Goal: Task Accomplishment & Management: Complete application form

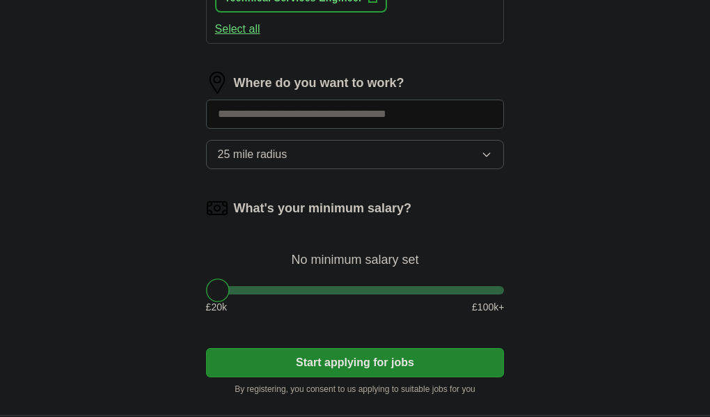
scroll to position [852, 0]
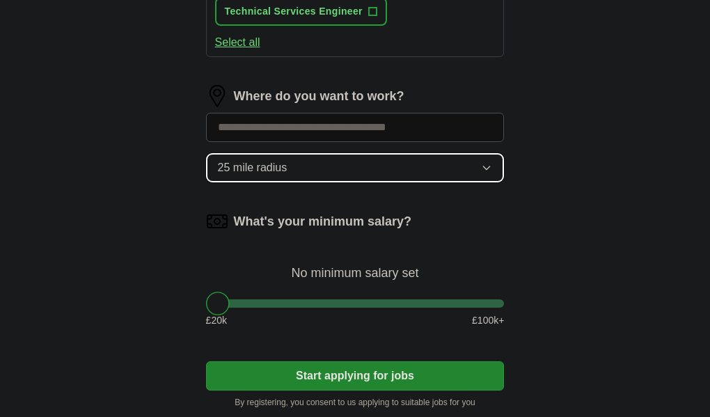
click at [329, 164] on button "25 mile radius" at bounding box center [355, 167] width 299 height 29
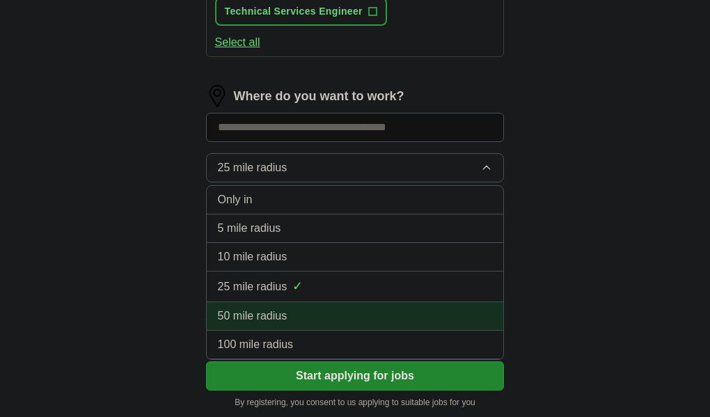
click at [269, 309] on span "50 mile radius" at bounding box center [253, 316] width 70 height 17
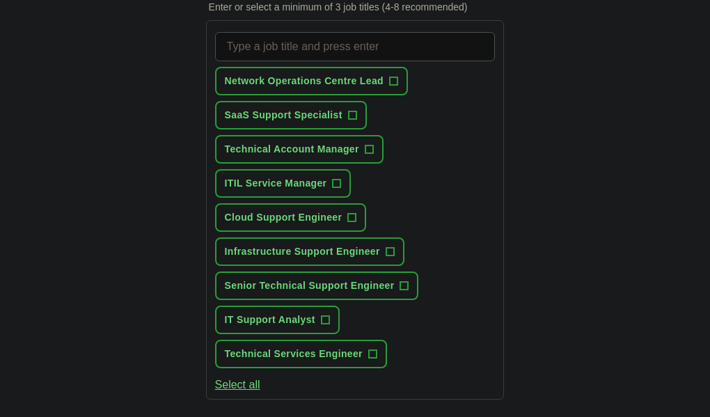
scroll to position [512, 0]
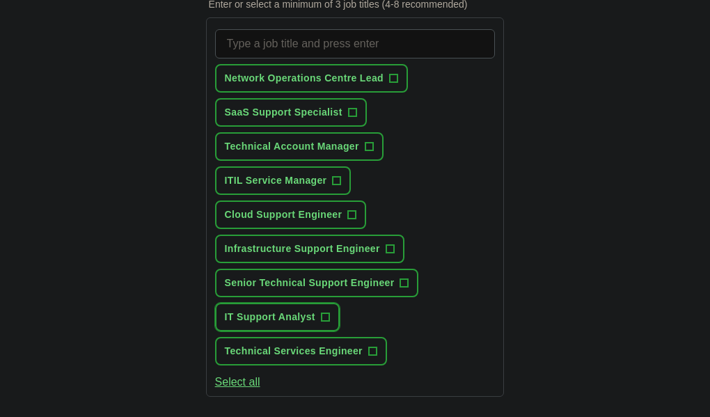
click at [304, 314] on span "IT Support Analyst" at bounding box center [270, 317] width 91 height 15
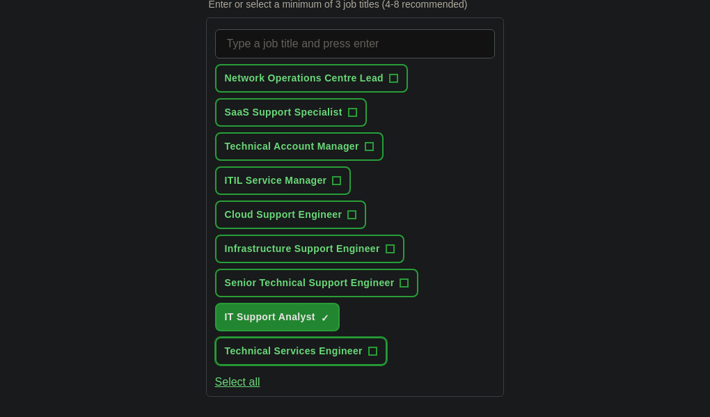
click at [293, 354] on span "Technical Services Engineer" at bounding box center [294, 351] width 138 height 15
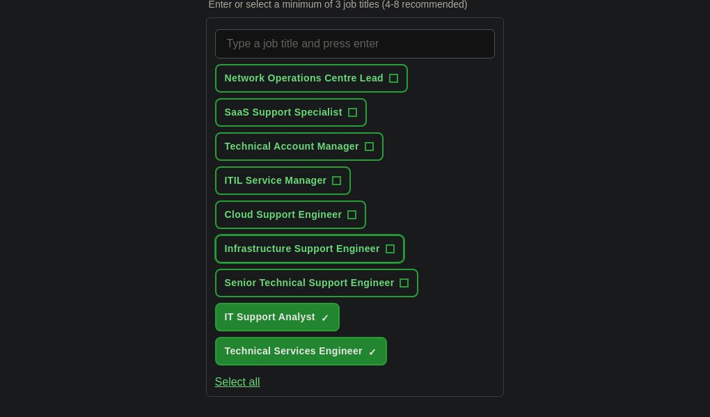
click at [290, 248] on span "Infrastructure Support Engineer" at bounding box center [302, 249] width 155 height 15
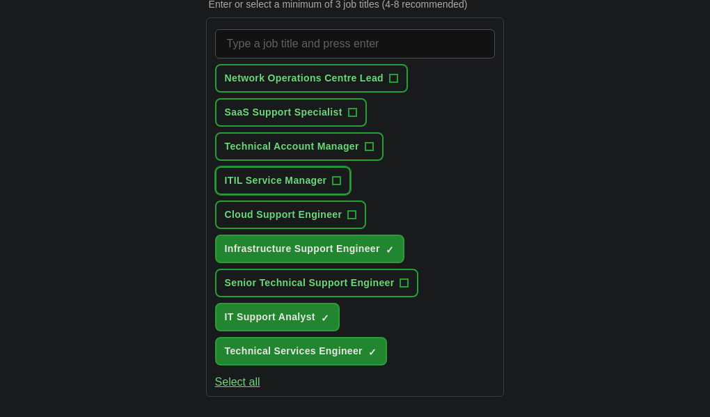
click at [281, 179] on span "ITIL Service Manager" at bounding box center [276, 180] width 102 height 15
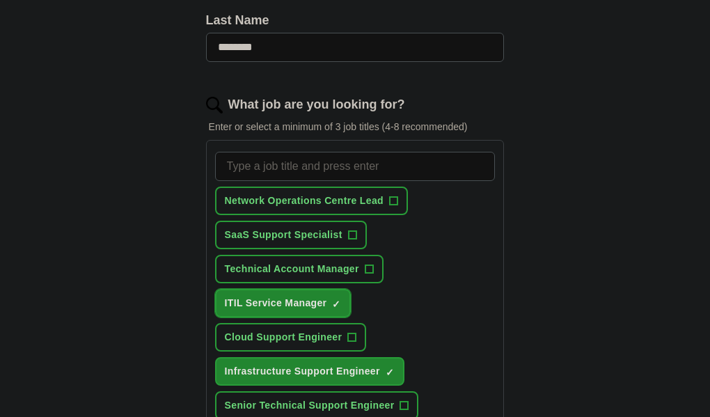
scroll to position [387, 0]
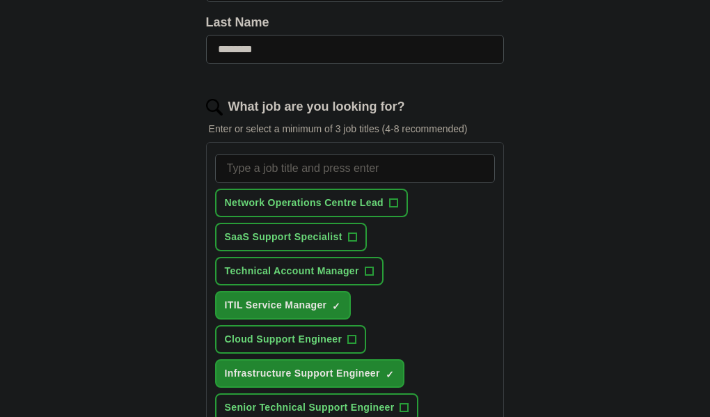
click at [280, 176] on input "What job are you looking for?" at bounding box center [355, 168] width 281 height 29
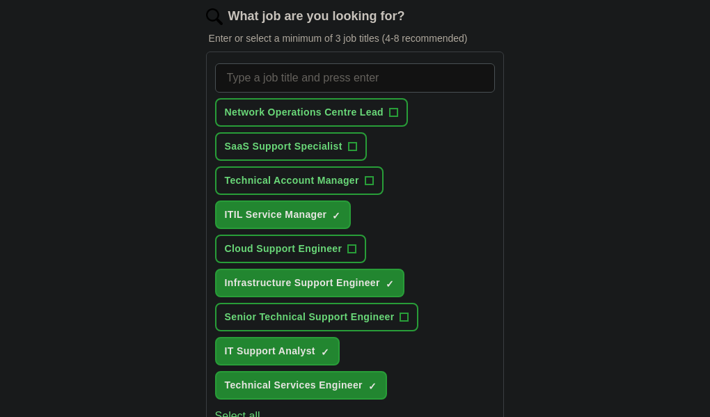
scroll to position [434, 0]
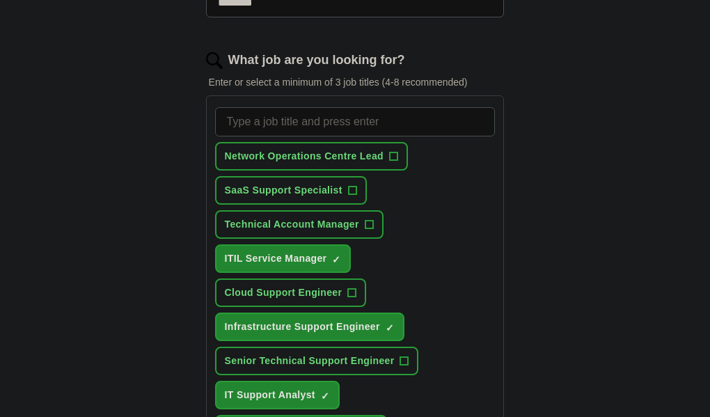
click at [287, 119] on input "What job are you looking for?" at bounding box center [355, 121] width 281 height 29
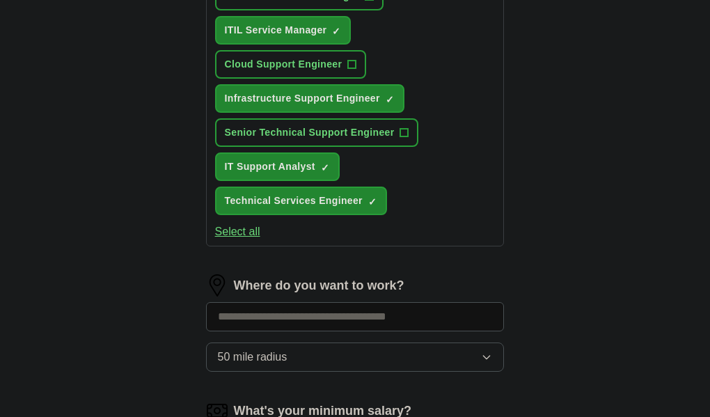
scroll to position [665, 0]
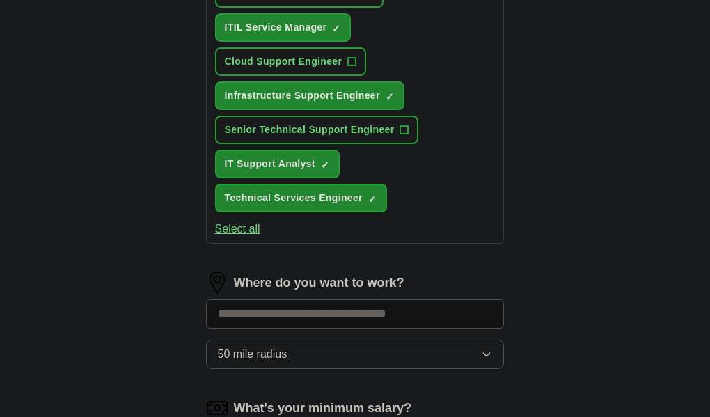
type input "Texh"
click at [256, 227] on button "Select all" at bounding box center [237, 229] width 45 height 17
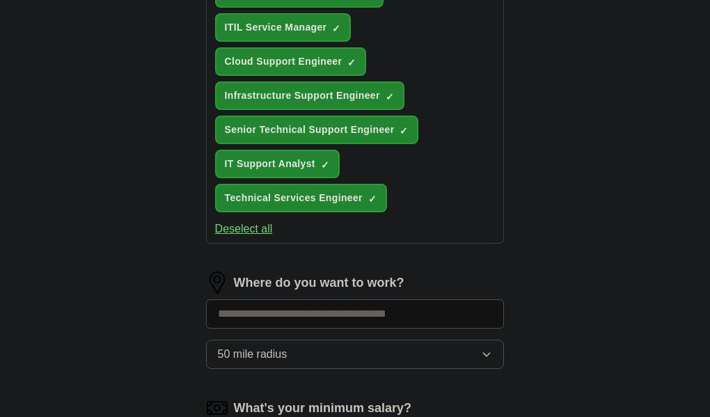
click at [257, 224] on button "Deselect all" at bounding box center [244, 229] width 58 height 17
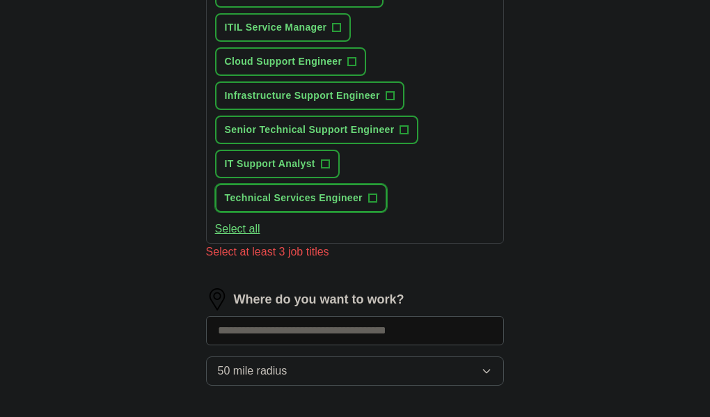
click at [264, 192] on span "Technical Services Engineer" at bounding box center [294, 198] width 138 height 15
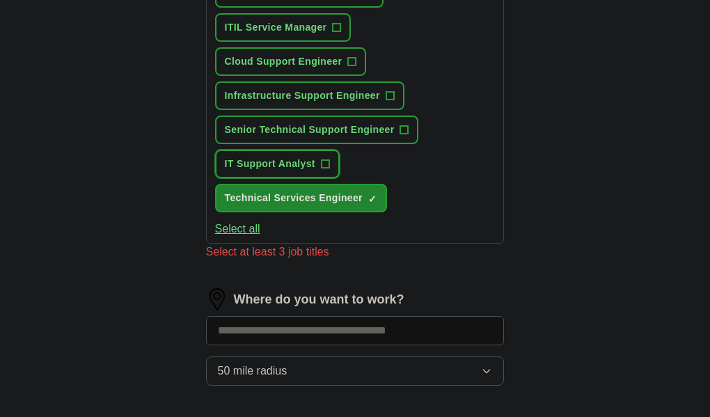
click at [270, 159] on span "IT Support Analyst" at bounding box center [270, 164] width 91 height 15
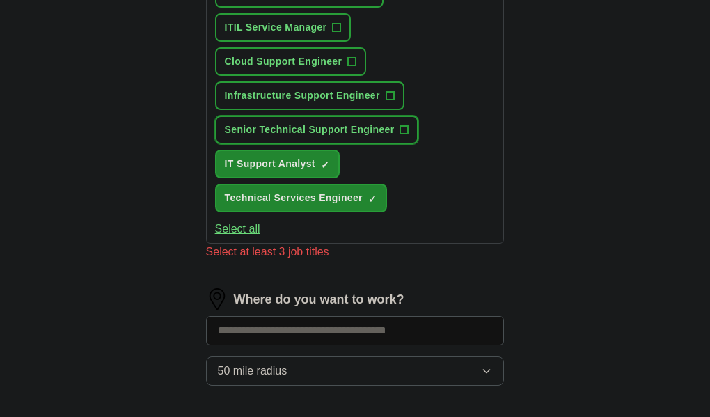
click at [301, 125] on span "Senior Technical Support Engineer" at bounding box center [310, 130] width 170 height 15
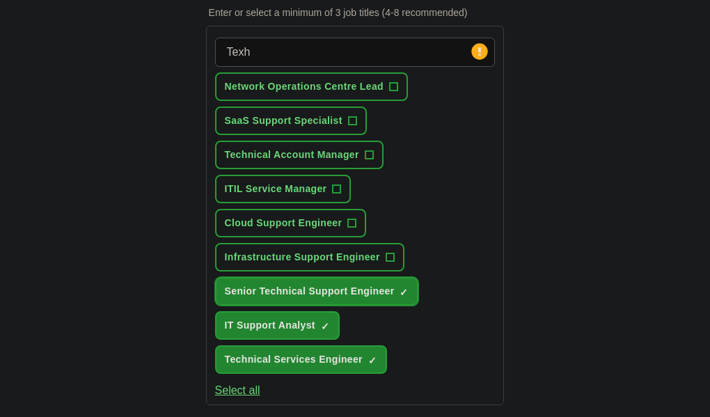
scroll to position [502, 0]
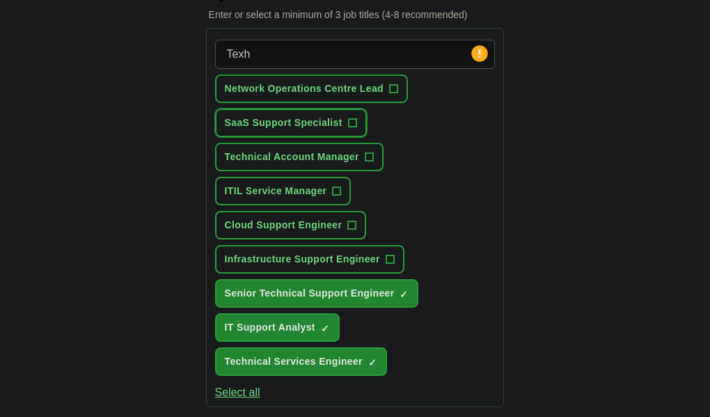
click at [329, 116] on span "SaaS Support Specialist" at bounding box center [284, 123] width 118 height 15
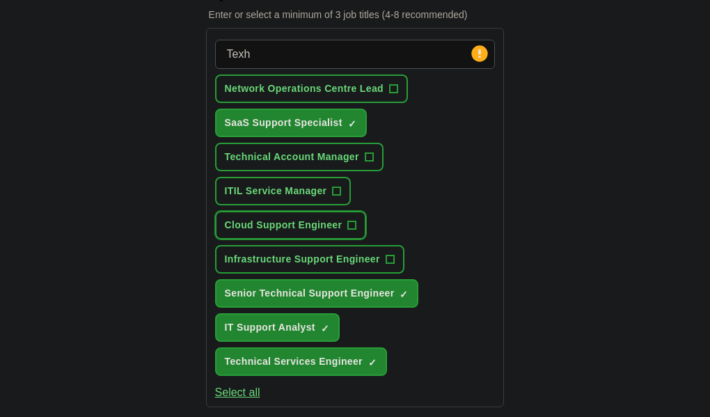
click at [299, 222] on span "Cloud Support Engineer" at bounding box center [284, 225] width 118 height 15
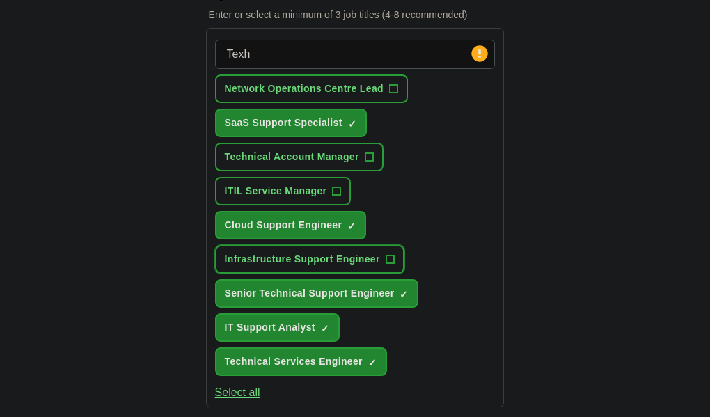
click at [306, 261] on span "Infrastructure Support Engineer" at bounding box center [302, 259] width 155 height 15
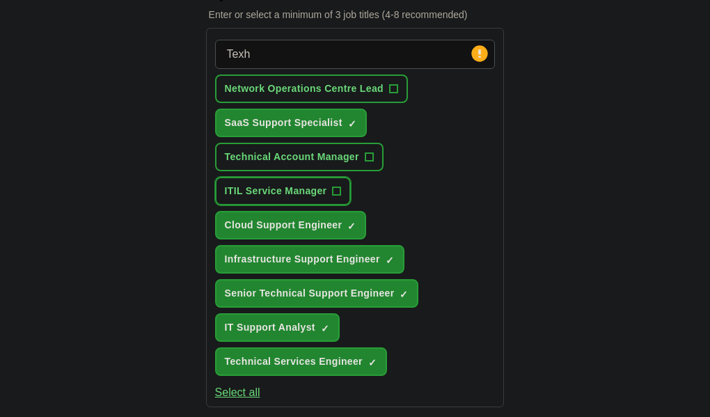
click at [289, 189] on span "ITIL Service Manager" at bounding box center [276, 191] width 102 height 15
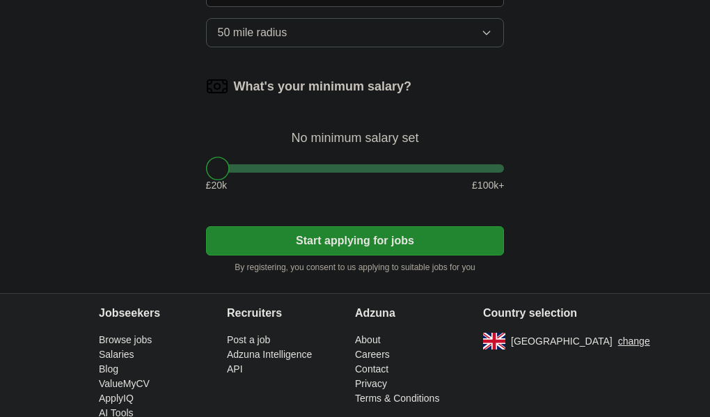
scroll to position [990, 0]
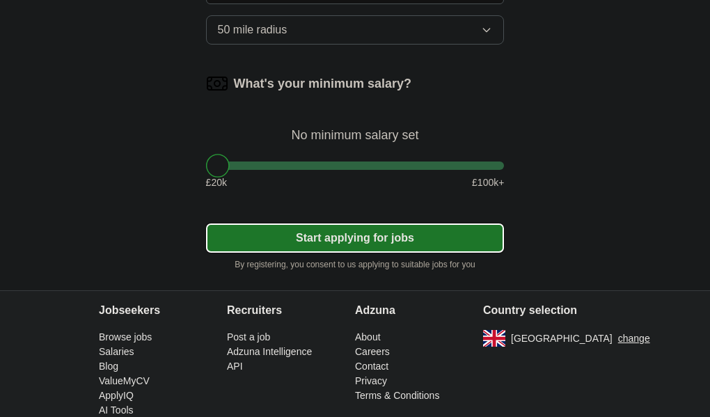
click at [350, 233] on button "Start applying for jobs" at bounding box center [355, 238] width 299 height 29
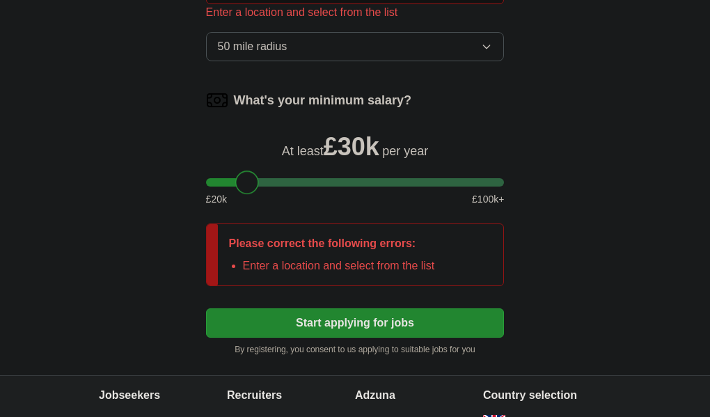
drag, startPoint x: 235, startPoint y: 182, endPoint x: 264, endPoint y: 189, distance: 30.1
click at [259, 189] on div at bounding box center [247, 183] width 24 height 24
click at [254, 189] on div at bounding box center [242, 183] width 24 height 24
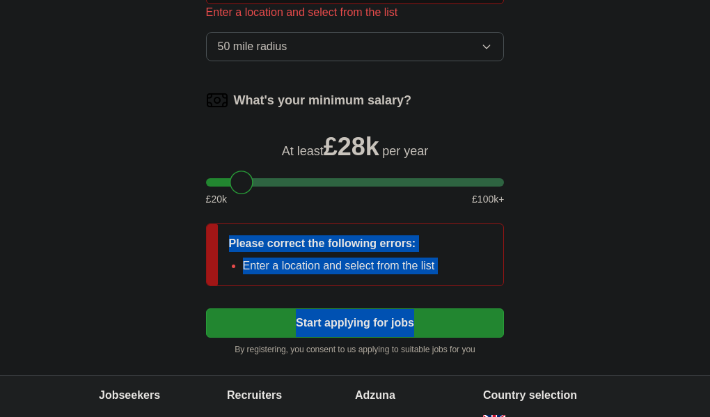
drag, startPoint x: 642, startPoint y: 205, endPoint x: 689, endPoint y: 291, distance: 97.6
drag, startPoint x: 689, startPoint y: 291, endPoint x: 592, endPoint y: 248, distance: 106.0
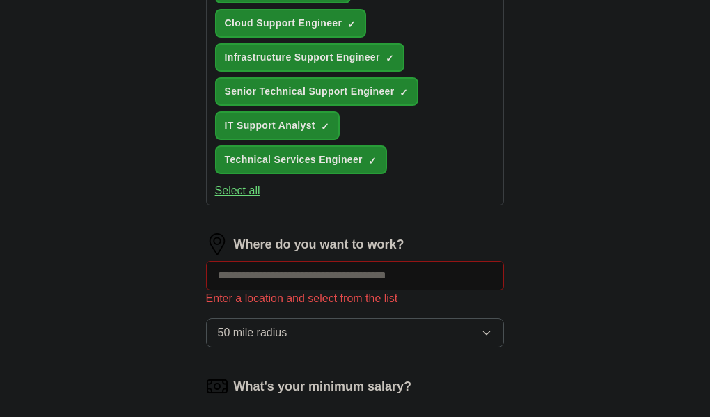
scroll to position [715, 0]
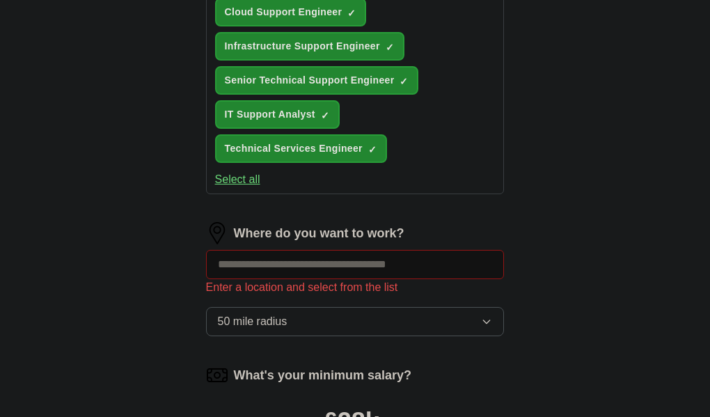
click at [355, 269] on input at bounding box center [355, 264] width 299 height 29
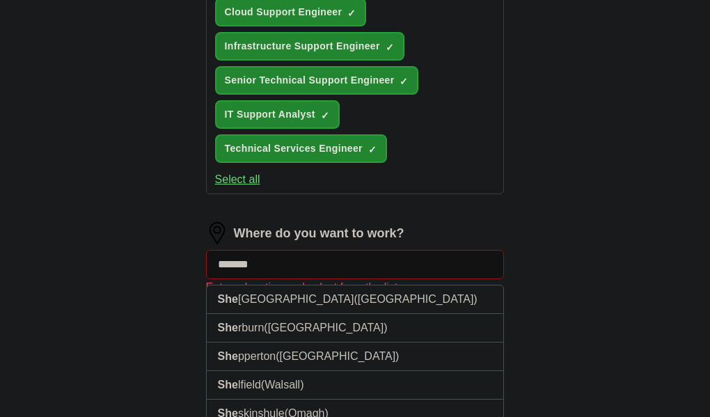
type input "********"
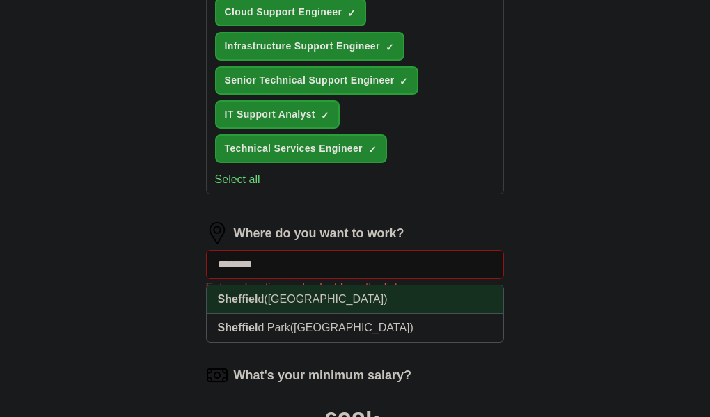
click at [279, 296] on li "Sheffiel d ([GEOGRAPHIC_DATA])" at bounding box center [355, 300] width 297 height 29
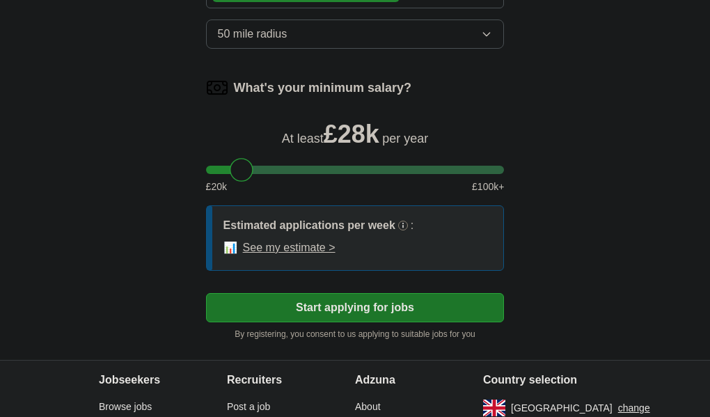
scroll to position [1000, 0]
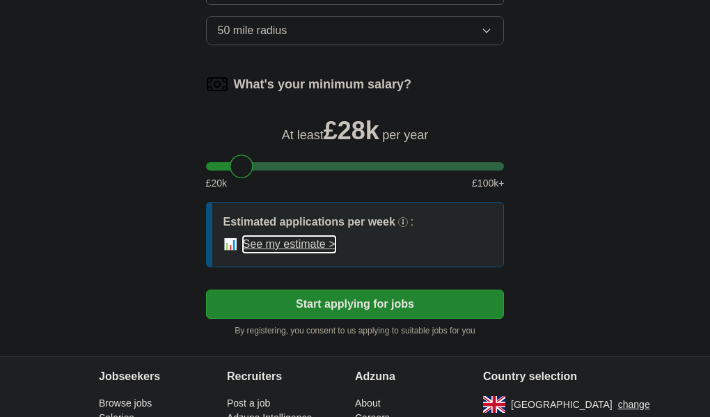
click at [297, 239] on button "See my estimate >" at bounding box center [289, 244] width 93 height 17
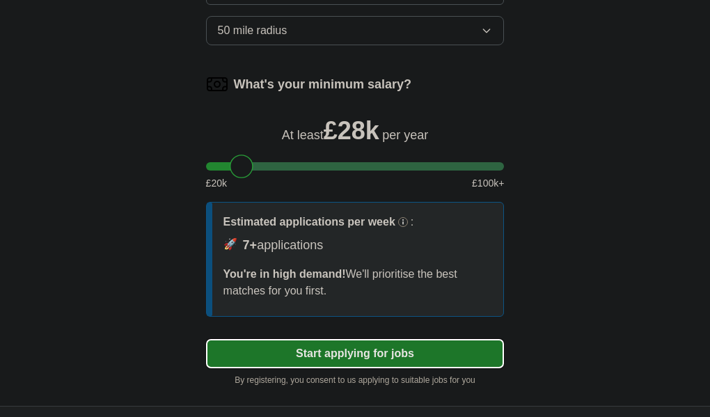
click at [300, 347] on button "Start applying for jobs" at bounding box center [355, 353] width 299 height 29
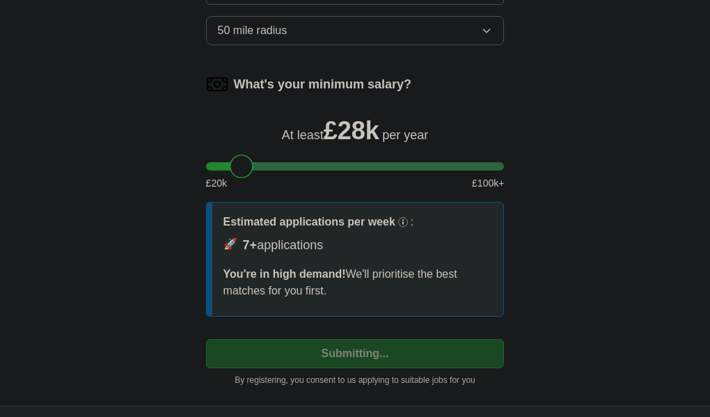
select select "**"
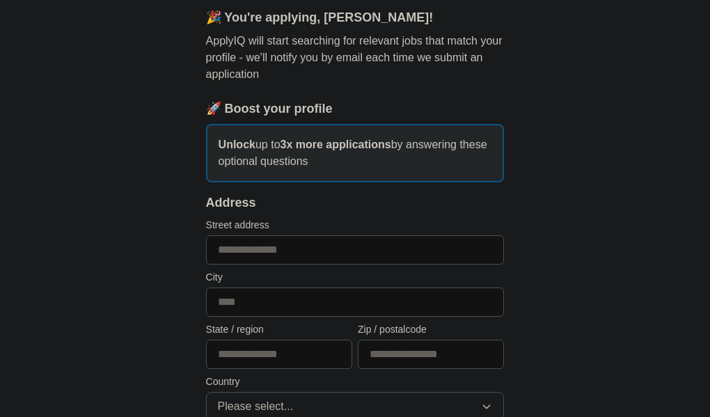
scroll to position [123, 0]
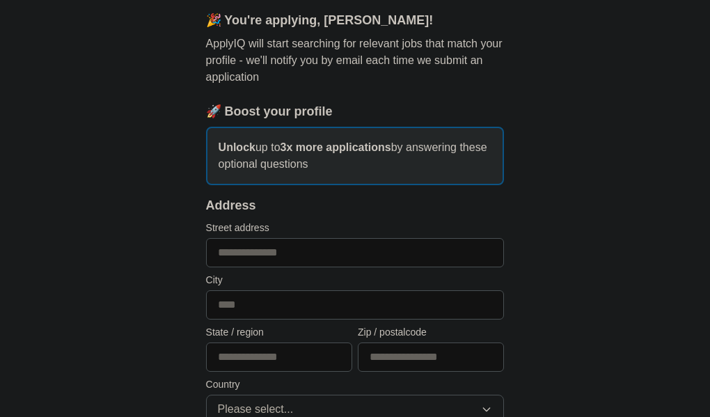
click at [329, 301] on input "text" at bounding box center [355, 304] width 299 height 29
type input "*********"
click at [409, 353] on input "text" at bounding box center [431, 357] width 146 height 29
click at [387, 357] on input "text" at bounding box center [431, 357] width 146 height 29
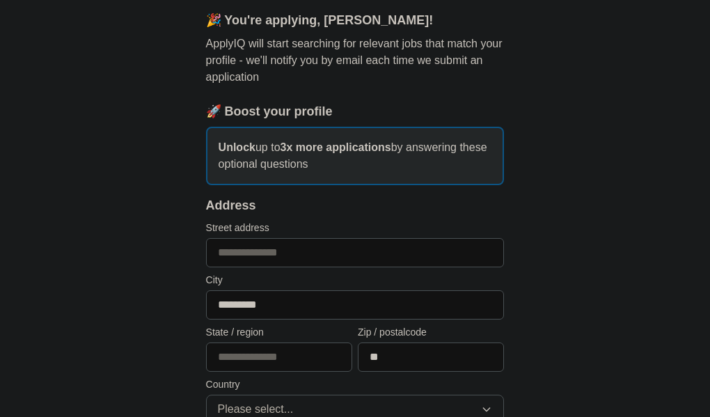
type input "******"
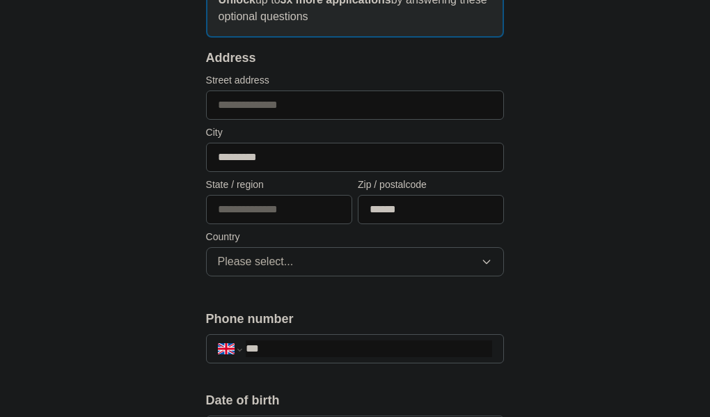
scroll to position [287, 0]
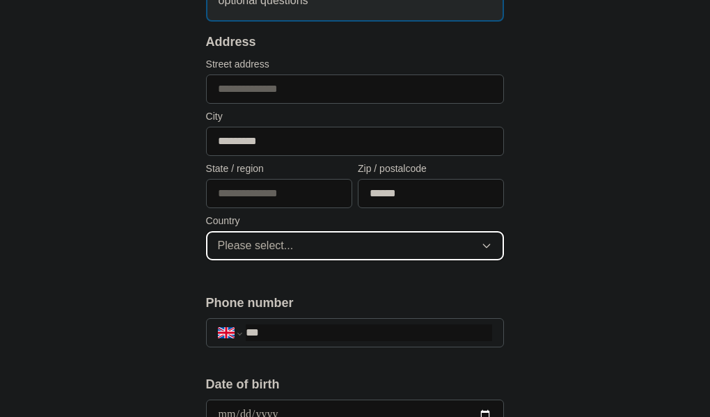
click at [384, 247] on button "Please select..." at bounding box center [355, 245] width 299 height 29
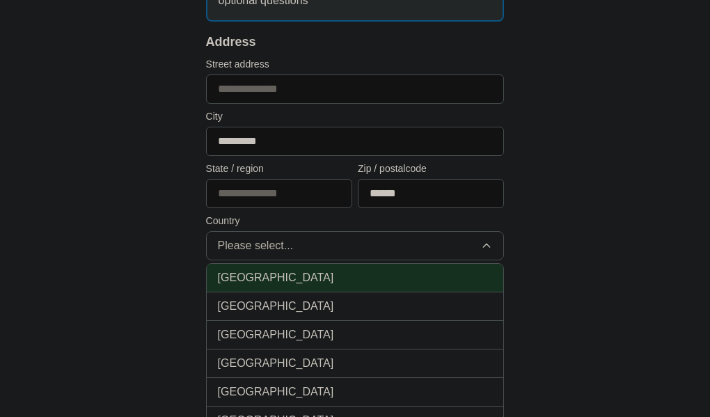
click at [347, 281] on div "[GEOGRAPHIC_DATA]" at bounding box center [355, 278] width 275 height 17
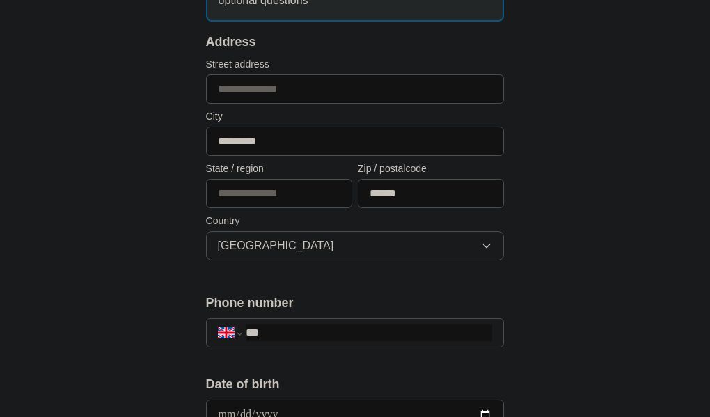
click at [564, 196] on div "**********" at bounding box center [355, 389] width 535 height 1266
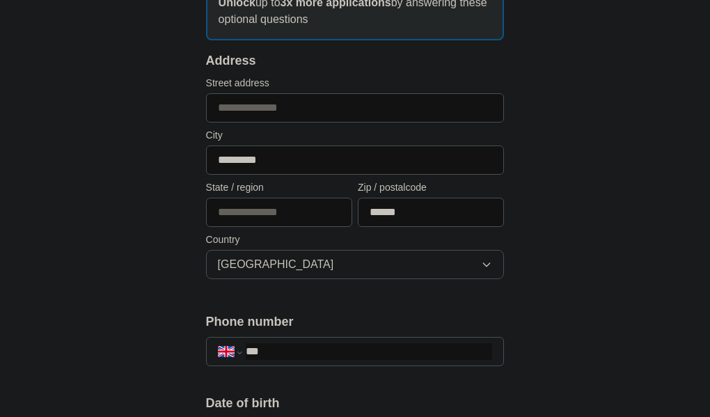
scroll to position [271, 0]
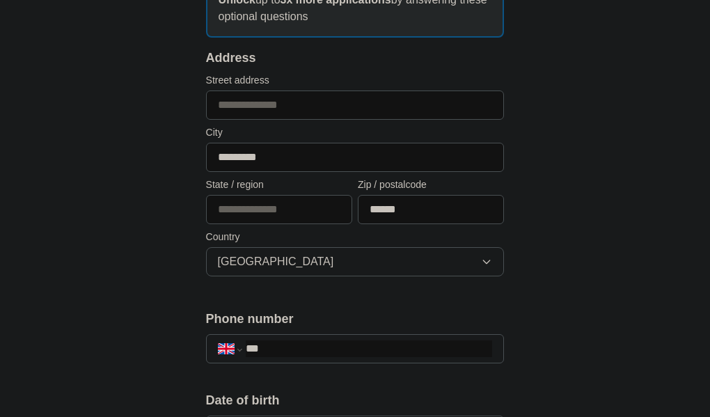
click at [249, 209] on input "text" at bounding box center [279, 209] width 146 height 29
type input "**********"
click at [550, 242] on div "**********" at bounding box center [355, 405] width 535 height 1266
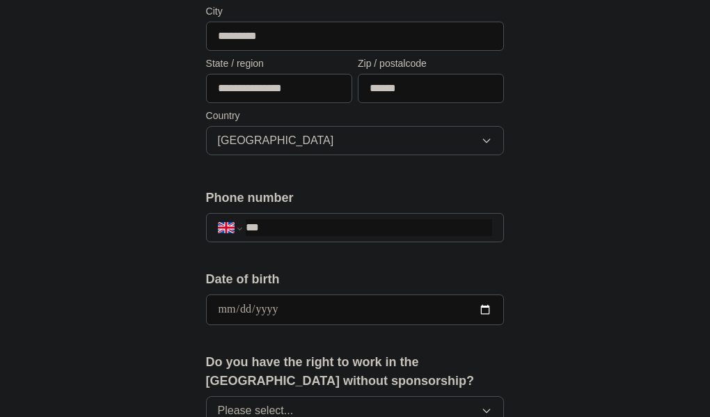
scroll to position [397, 0]
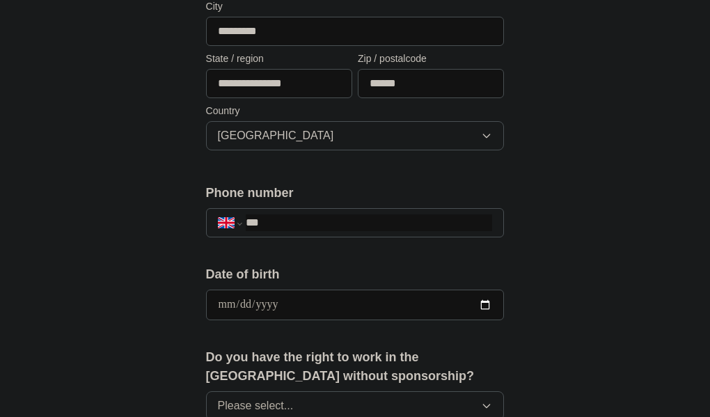
click at [375, 224] on input "***" at bounding box center [369, 223] width 247 height 17
type input "**********"
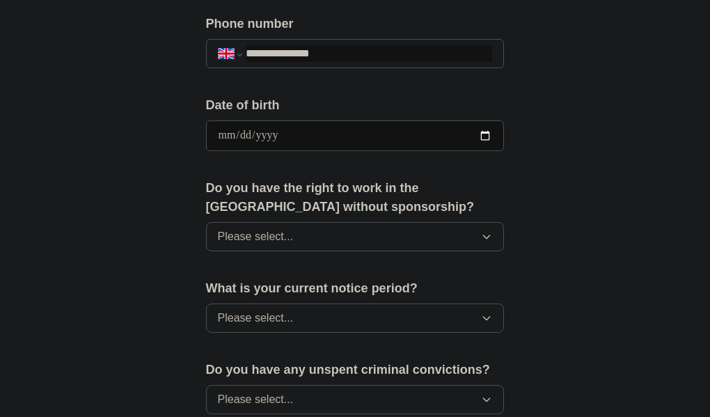
scroll to position [580, 0]
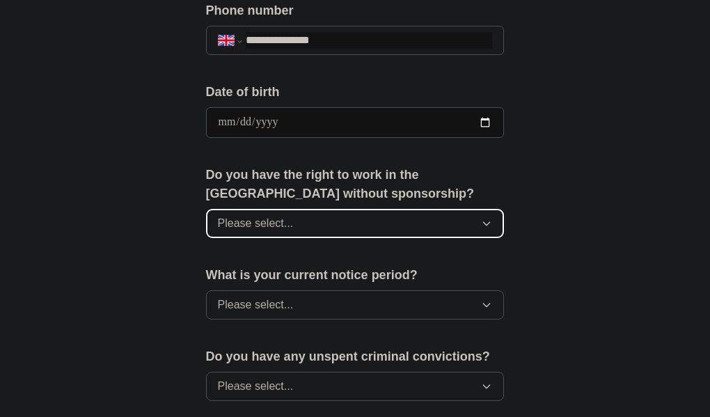
click at [283, 228] on span "Please select..." at bounding box center [256, 223] width 76 height 17
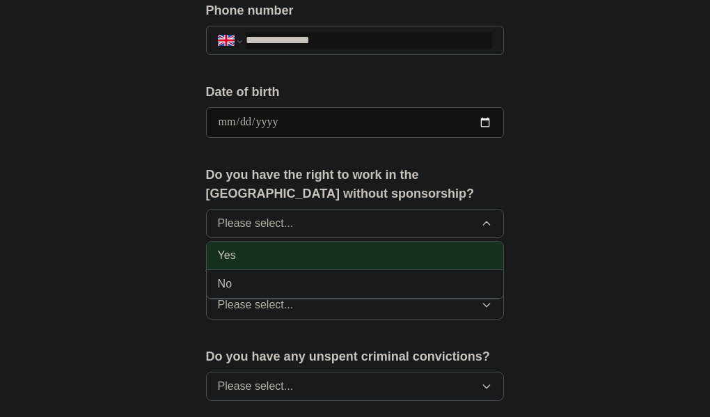
click at [275, 255] on div "Yes" at bounding box center [355, 255] width 275 height 17
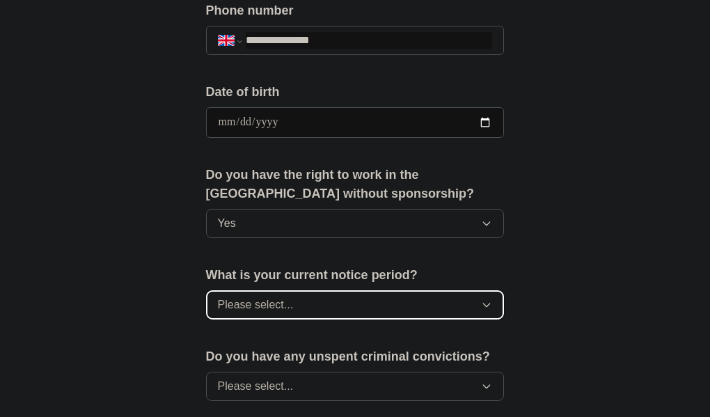
click at [282, 302] on span "Please select..." at bounding box center [256, 305] width 76 height 17
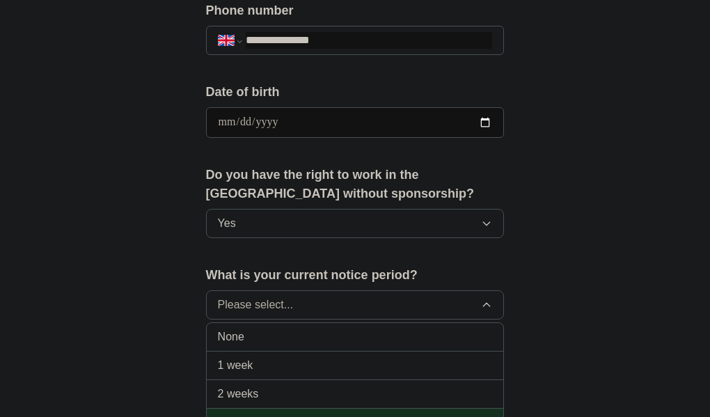
click at [256, 414] on span "1 month" at bounding box center [238, 422] width 40 height 17
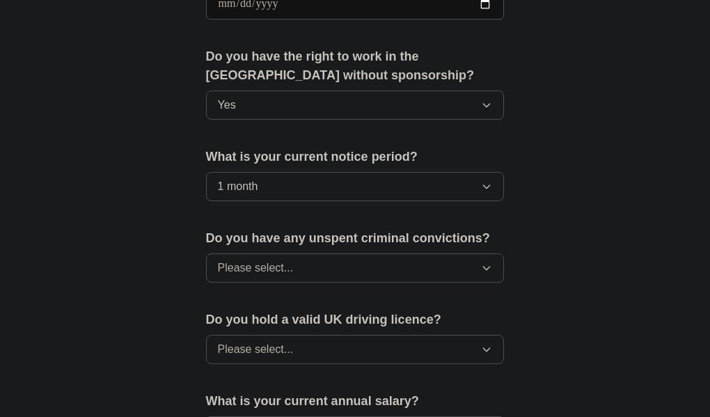
scroll to position [706, 0]
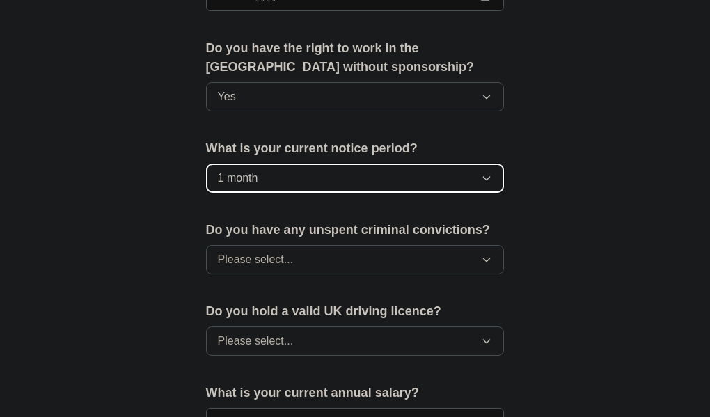
click at [401, 178] on button "1 month" at bounding box center [355, 178] width 299 height 29
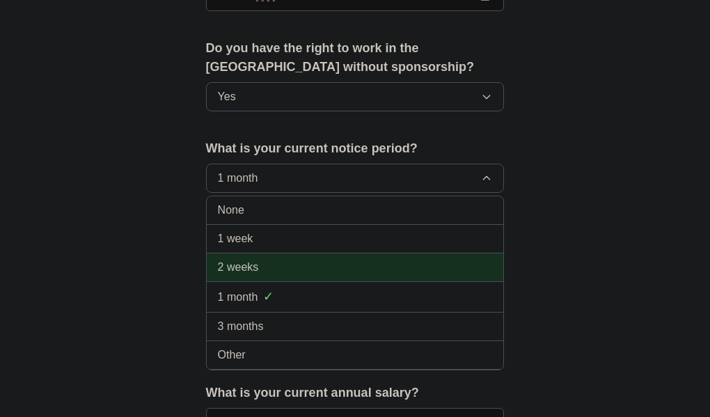
click at [278, 266] on div "2 weeks" at bounding box center [355, 267] width 275 height 17
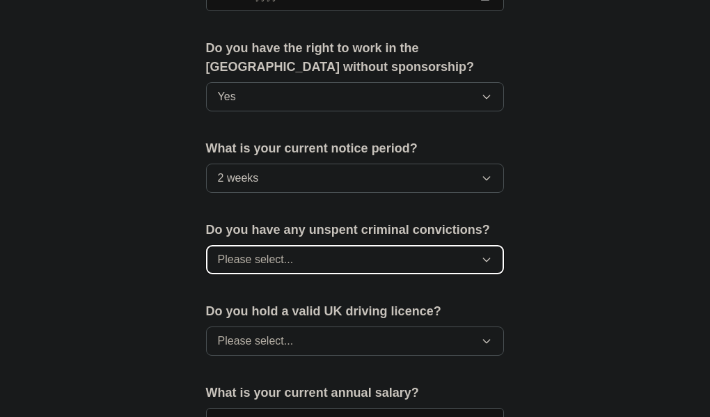
click at [448, 274] on button "Please select..." at bounding box center [355, 259] width 299 height 29
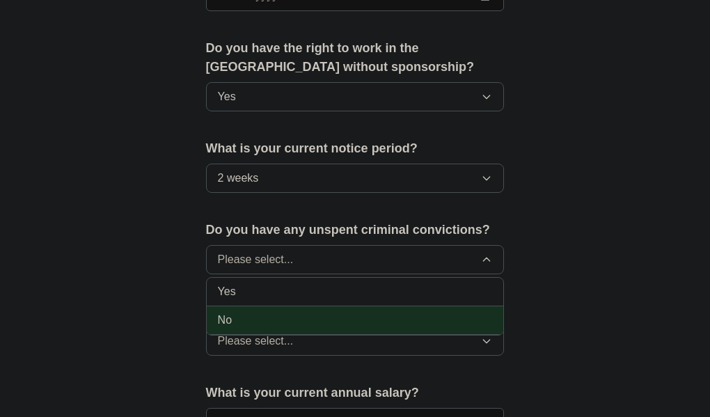
click at [361, 329] on div "No" at bounding box center [355, 320] width 275 height 17
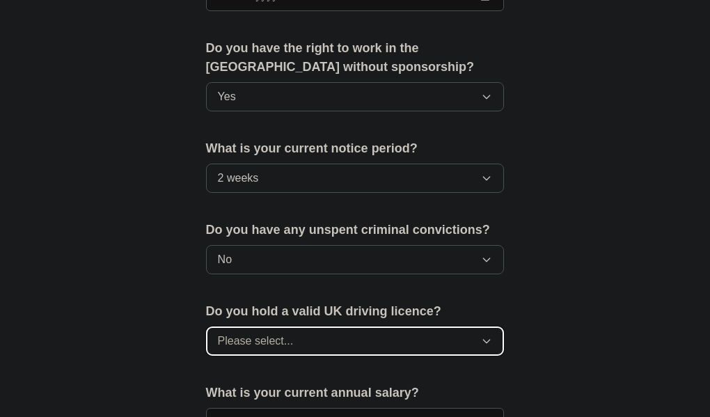
click at [427, 356] on button "Please select..." at bounding box center [355, 341] width 299 height 29
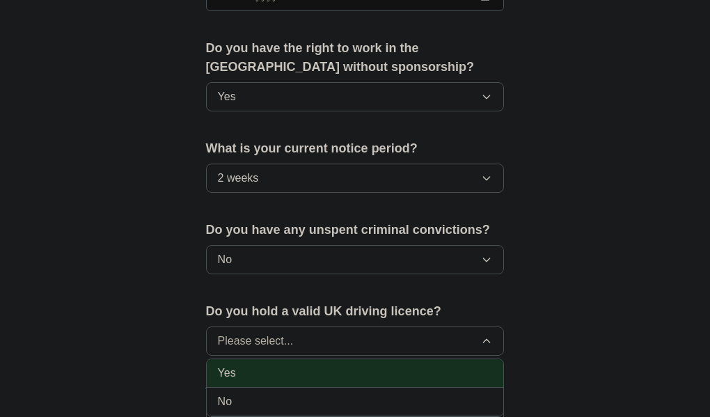
click at [339, 382] on div "Yes" at bounding box center [355, 373] width 275 height 17
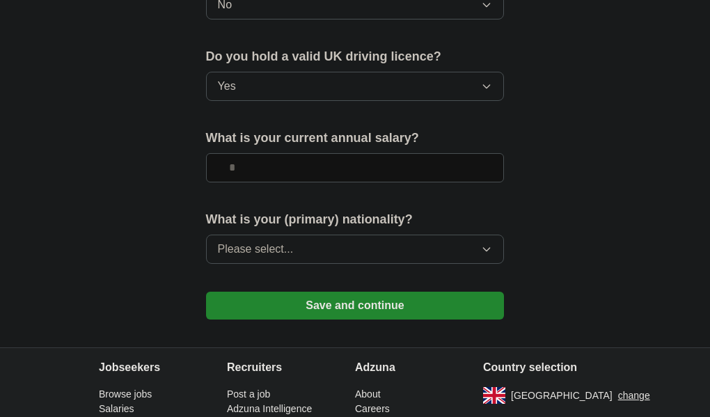
scroll to position [969, 0]
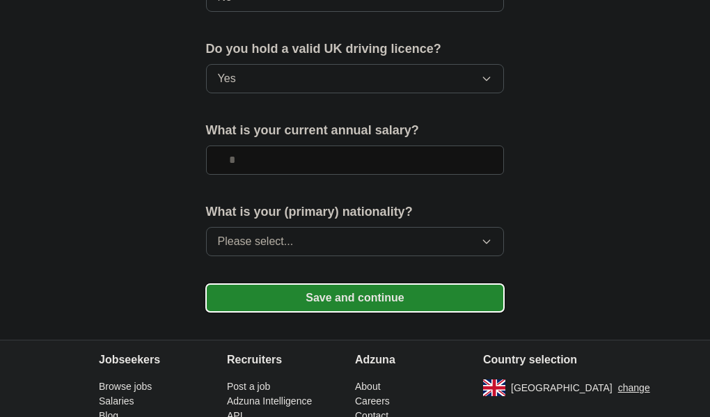
click at [312, 312] on button "Save and continue" at bounding box center [355, 298] width 299 height 28
